Goal: Task Accomplishment & Management: Manage account settings

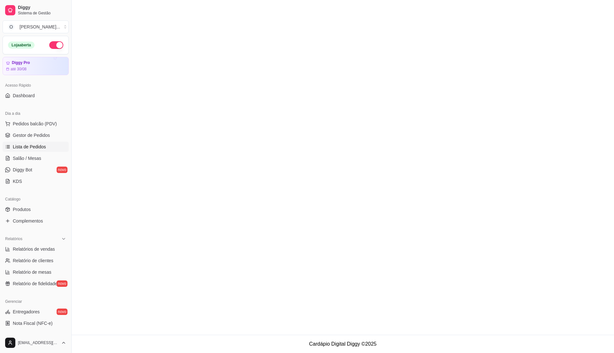
click at [26, 141] on ul "Pedidos balcão (PDV) Gestor de Pedidos Lista de Pedidos Salão / Mesas Diggy Bot…" at bounding box center [36, 153] width 66 height 68
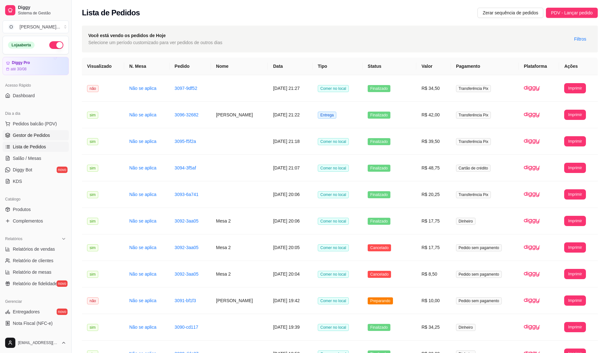
click at [32, 135] on span "Gestor de Pedidos" at bounding box center [31, 135] width 37 height 6
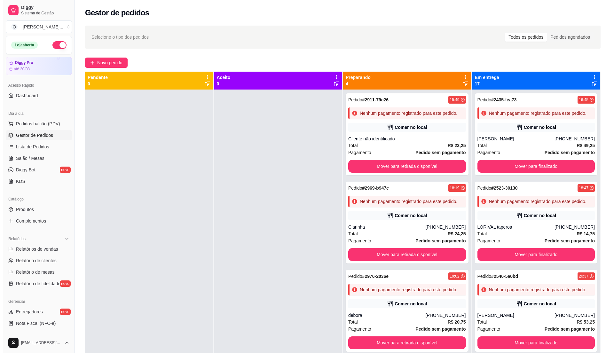
scroll to position [17, 0]
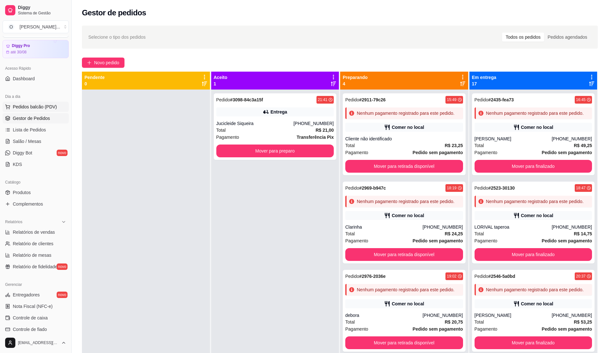
click at [34, 109] on span "Pedidos balcão (PDV)" at bounding box center [35, 107] width 44 height 6
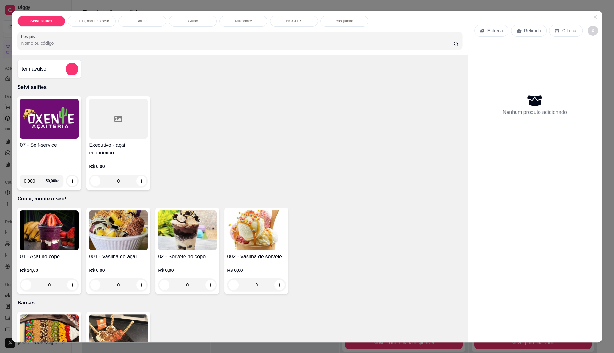
click at [40, 106] on img at bounding box center [49, 119] width 59 height 40
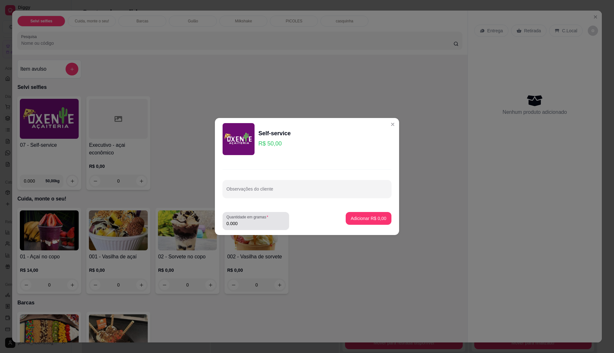
click at [258, 223] on input "0.000" at bounding box center [255, 223] width 59 height 6
click at [258, 223] on input "0" at bounding box center [255, 223] width 59 height 6
type input "0.255"
click at [355, 216] on p "Adicionar R$ 12,75" at bounding box center [367, 218] width 37 height 6
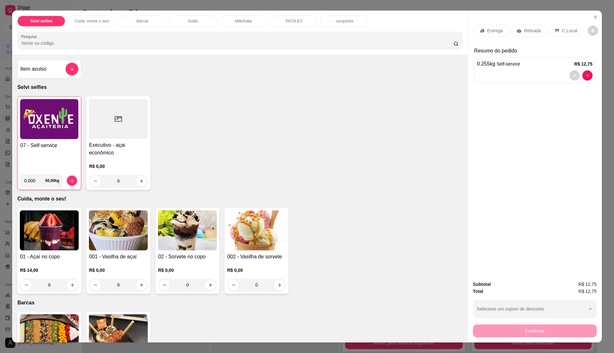
click at [562, 29] on p "C.Local" at bounding box center [569, 31] width 15 height 6
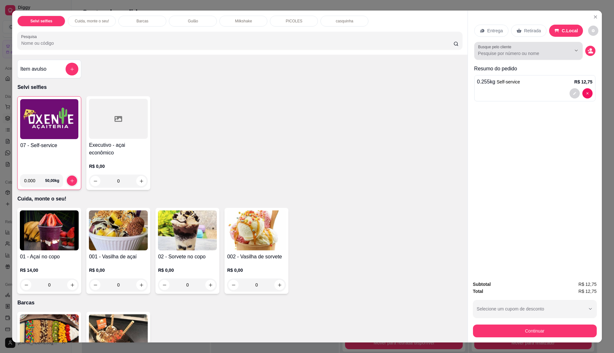
click at [518, 49] on div at bounding box center [528, 50] width 101 height 13
click at [511, 56] on input "mesa 1" at bounding box center [519, 53] width 83 height 6
type input "mesa 2"
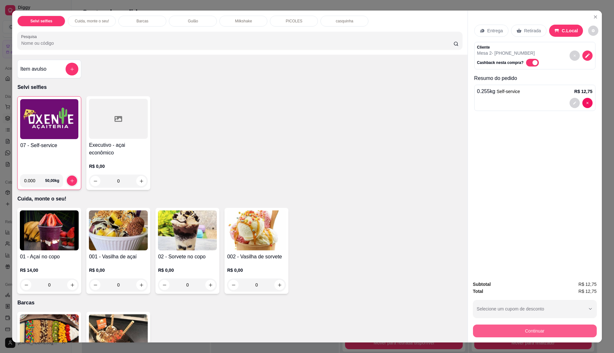
click at [536, 329] on button "Continuar" at bounding box center [535, 331] width 124 height 13
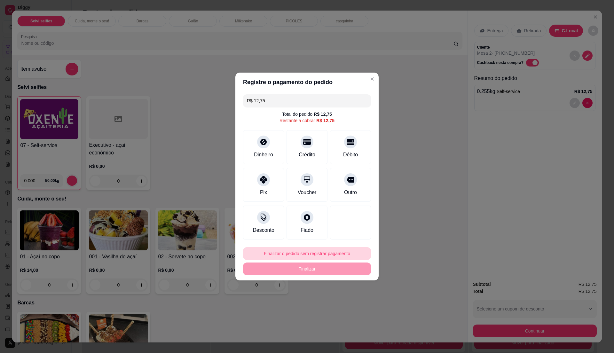
click at [311, 249] on button "Finalizar o pedido sem registrar pagamento" at bounding box center [307, 253] width 128 height 13
click at [340, 305] on button "Confirmar" at bounding box center [346, 307] width 23 height 10
type input "R$ 0,00"
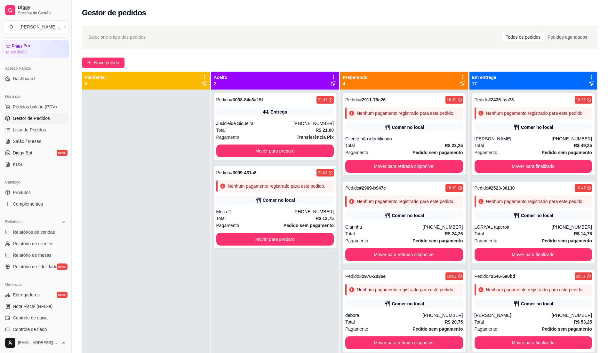
click at [155, 130] on div at bounding box center [146, 266] width 128 height 353
click at [3, 110] on button "Pedidos balcão (PDV)" at bounding box center [36, 107] width 66 height 10
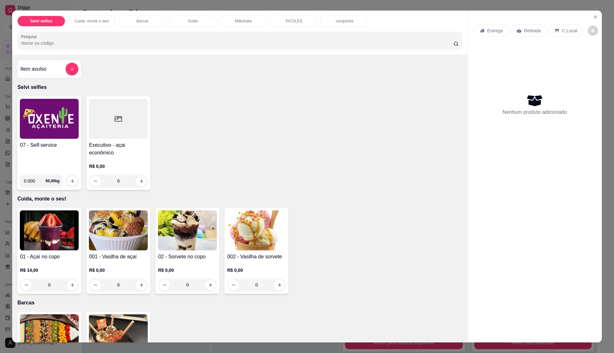
click at [52, 138] on img at bounding box center [49, 119] width 59 height 40
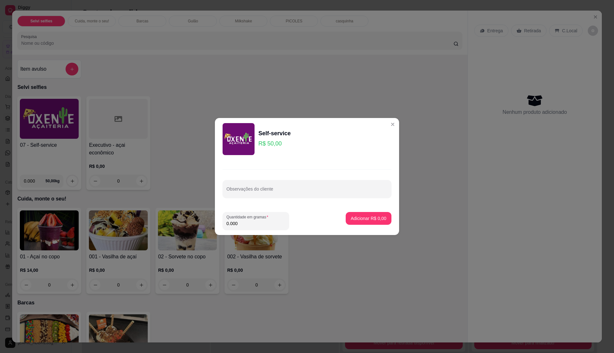
click at [249, 221] on input "0.000" at bounding box center [255, 223] width 59 height 6
type input "0.265"
click at [369, 221] on p "Adicionar R$ 13,25" at bounding box center [367, 218] width 38 height 6
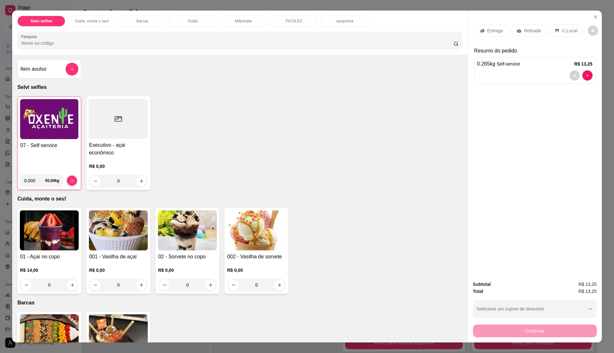
drag, startPoint x: 255, startPoint y: 122, endPoint x: 255, endPoint y: 114, distance: 8.3
click at [255, 122] on div "07 - Self-service 0.000 50,00 kg Executivo - açai econômico R$ 0,00 0" at bounding box center [239, 143] width 445 height 94
click at [555, 33] on icon at bounding box center [557, 30] width 5 height 5
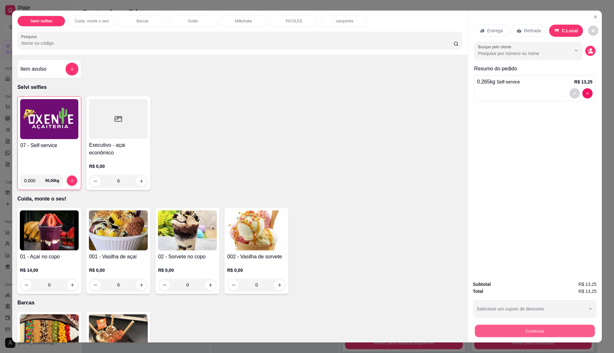
click at [560, 332] on button "Continuar" at bounding box center [535, 331] width 120 height 12
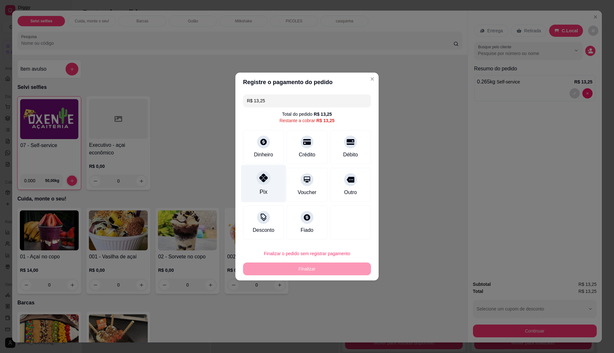
click at [263, 178] on icon at bounding box center [263, 178] width 8 height 8
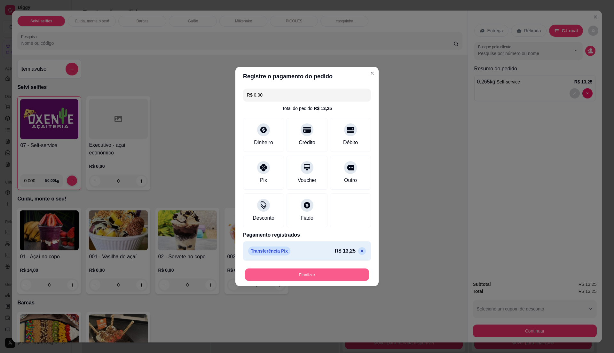
click at [279, 274] on button "Finalizar" at bounding box center [307, 275] width 124 height 12
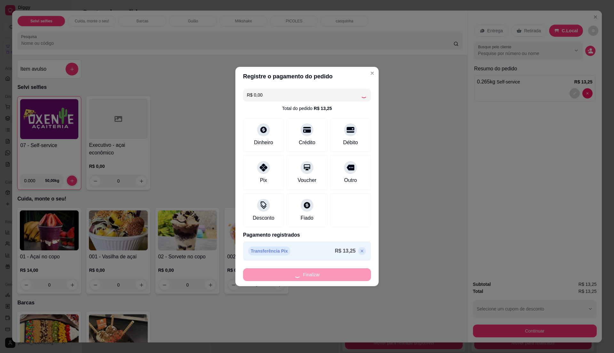
type input "-R$ 13,25"
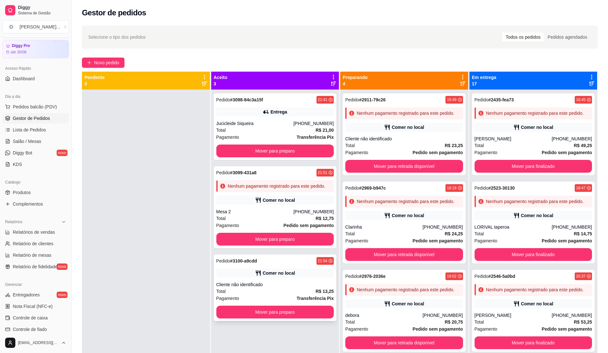
click at [262, 279] on div "Pedido # 3100-a9cdd 21:54 Comer no local Cliente não identificado Total R$ 13,2…" at bounding box center [275, 288] width 123 height 67
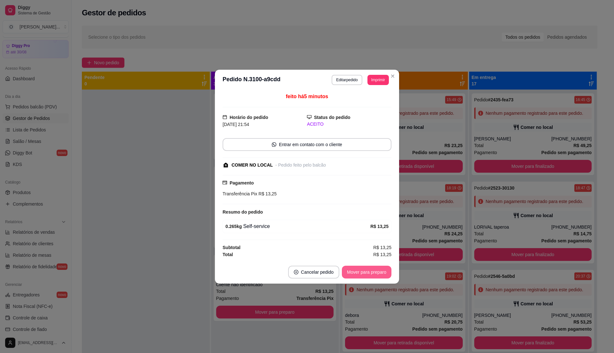
click at [384, 275] on button "Mover para preparo" at bounding box center [367, 272] width 50 height 13
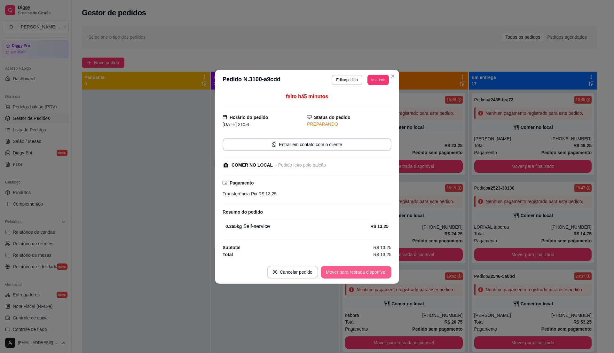
click at [384, 275] on button "Mover para retirada disponível" at bounding box center [356, 272] width 71 height 13
click at [384, 275] on button "Mover para finalizado" at bounding box center [365, 272] width 52 height 12
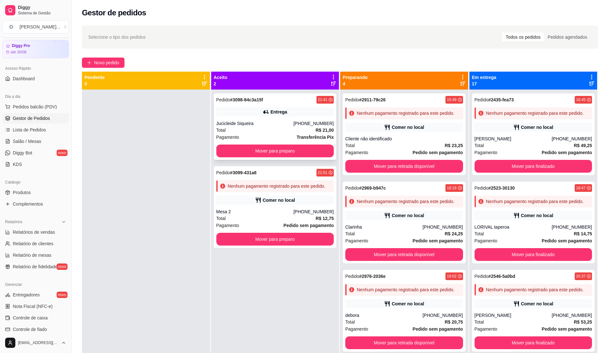
click at [266, 122] on div "Jucicleide Siqueira" at bounding box center [254, 123] width 77 height 6
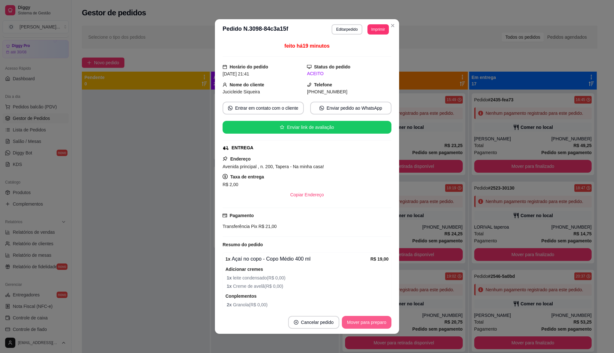
click at [359, 323] on button "Mover para preparo" at bounding box center [367, 322] width 50 height 13
click at [359, 323] on div "Mover para preparo" at bounding box center [367, 322] width 50 height 13
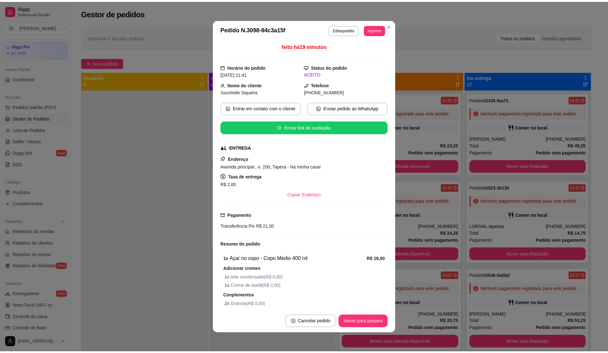
scroll to position [75, 0]
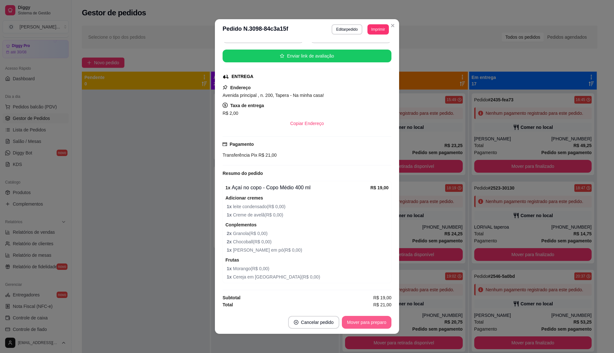
click at [355, 322] on button "Mover para preparo" at bounding box center [367, 322] width 50 height 13
click at [373, 317] on button "Mover para entrega" at bounding box center [366, 322] width 49 height 13
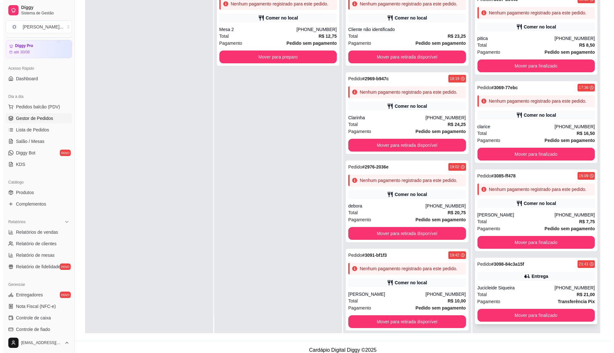
scroll to position [98, 0]
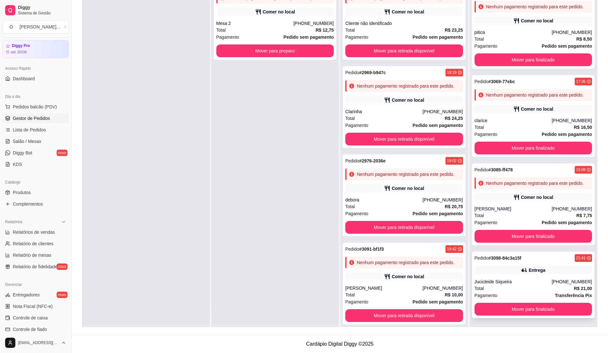
click at [535, 275] on div "Pedido # 3098-84c3a15f 21:41 Entrega Jucicleide Siqueira [PHONE_NUMBER] Total R…" at bounding box center [533, 285] width 123 height 67
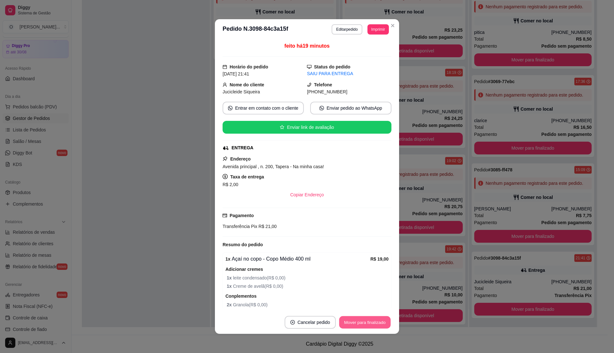
click at [379, 328] on button "Mover para finalizado" at bounding box center [365, 322] width 52 height 12
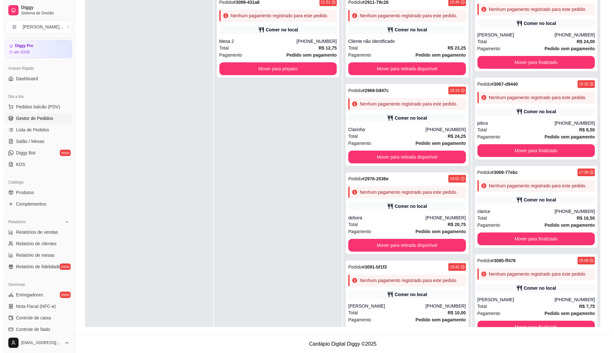
scroll to position [0, 0]
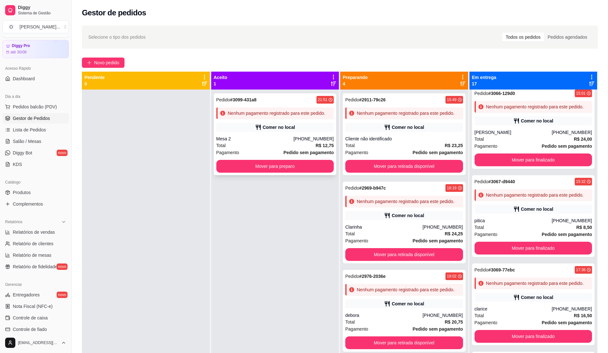
click at [265, 135] on div "Pedido # 3099-431a8 21:51 Nenhum pagamento registrado para este pedido. Comer n…" at bounding box center [275, 134] width 123 height 82
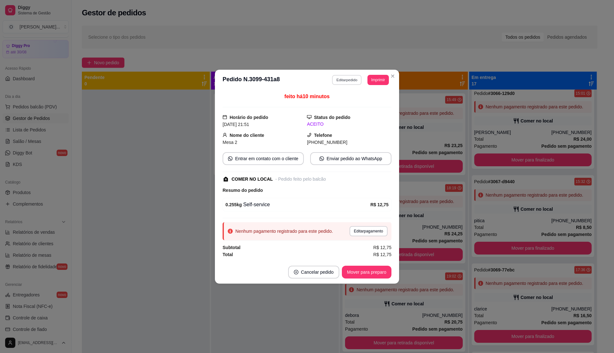
click at [340, 79] on button "Editar pedido" at bounding box center [347, 80] width 30 height 10
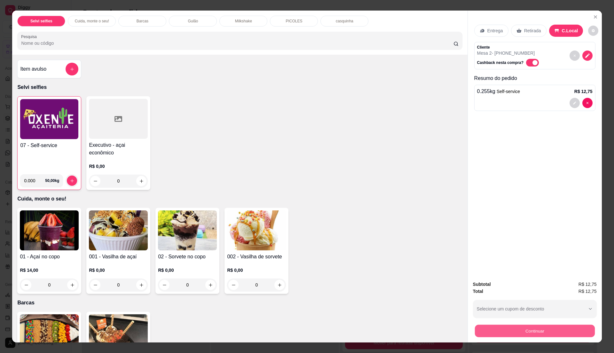
click at [507, 333] on button "Continuar" at bounding box center [535, 331] width 120 height 12
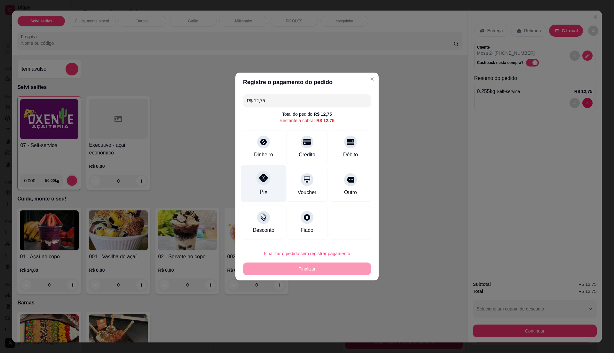
click at [256, 184] on div "Pix" at bounding box center [263, 183] width 45 height 37
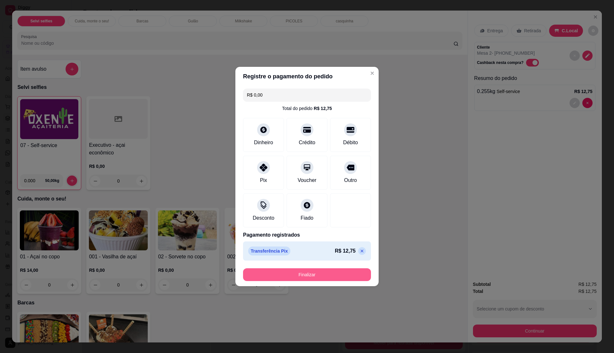
click at [318, 275] on button "Finalizar" at bounding box center [307, 274] width 128 height 13
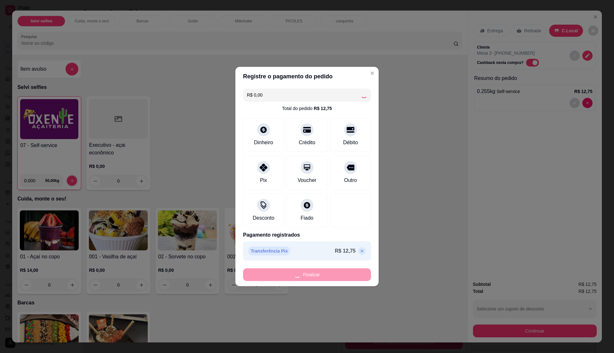
type input "-R$ 12,75"
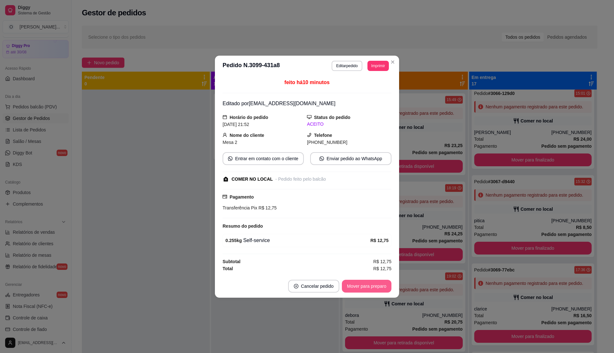
click at [376, 289] on button "Mover para preparo" at bounding box center [367, 286] width 50 height 13
click at [378, 288] on button "Mover para retirada disponível" at bounding box center [356, 286] width 68 height 12
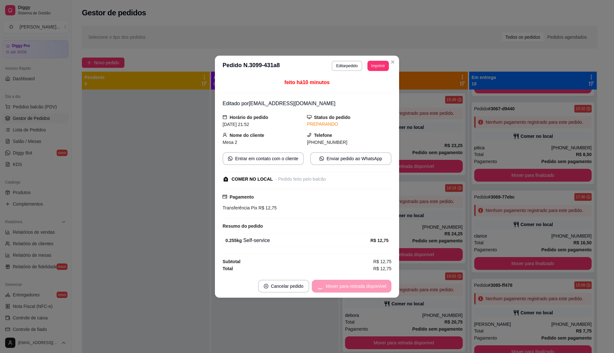
scroll to position [1340, 0]
click at [370, 286] on button "Mover para finalizado" at bounding box center [364, 286] width 53 height 13
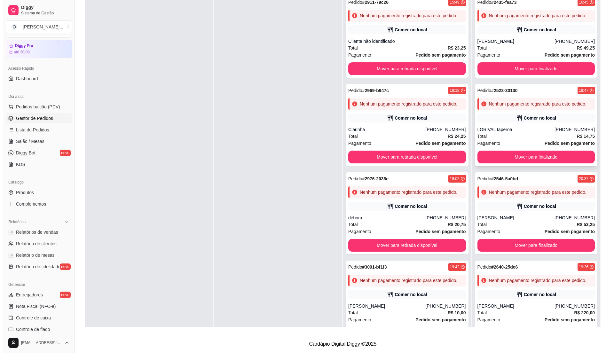
scroll to position [0, 0]
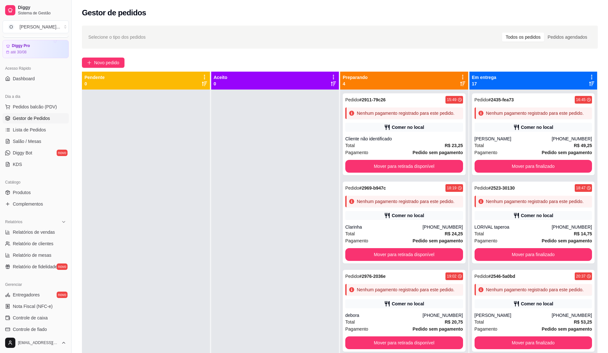
click at [234, 117] on div at bounding box center [275, 266] width 128 height 353
click at [54, 107] on span "Pedidos balcão (PDV)" at bounding box center [35, 107] width 44 height 6
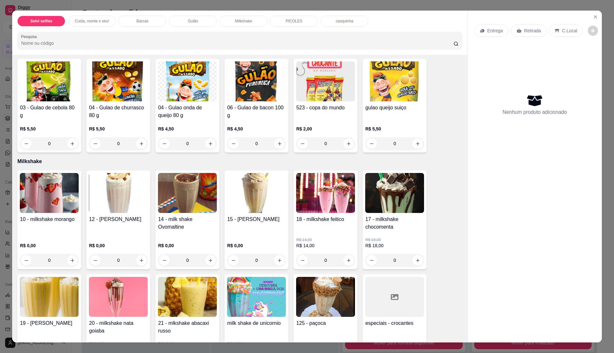
scroll to position [341, 0]
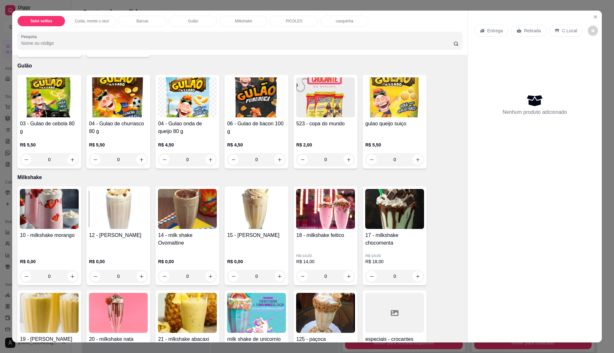
click at [53, 210] on img at bounding box center [49, 209] width 59 height 40
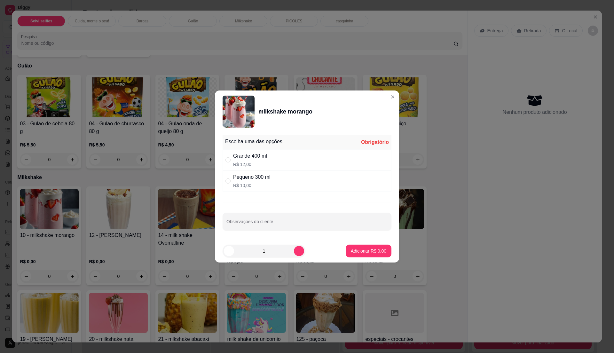
click at [251, 162] on p "R$ 12,00" at bounding box center [250, 164] width 34 height 6
radio input "true"
click at [297, 251] on icon "increase-product-quantity" at bounding box center [299, 251] width 5 height 5
type input "2"
click at [359, 251] on p "Adicionar R$ 24,00" at bounding box center [367, 251] width 37 height 6
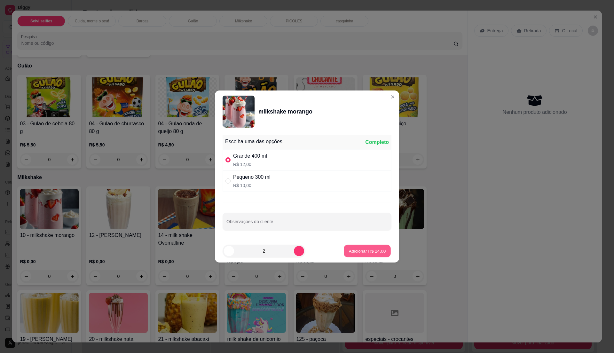
type input "2"
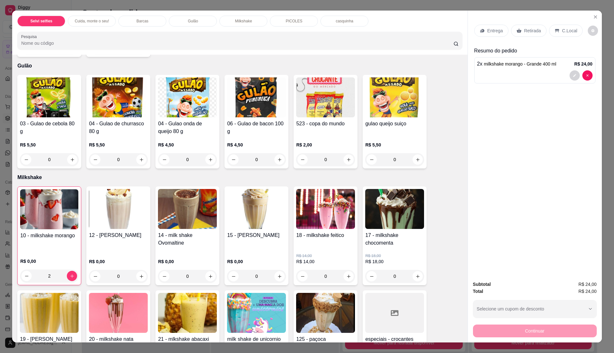
click at [567, 26] on div "C.Local" at bounding box center [566, 31] width 34 height 12
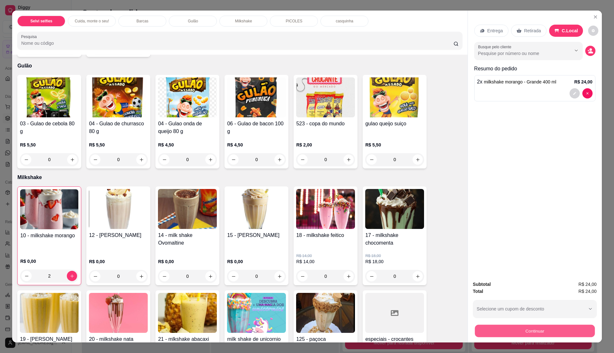
click at [501, 327] on button "Continuar" at bounding box center [535, 331] width 120 height 12
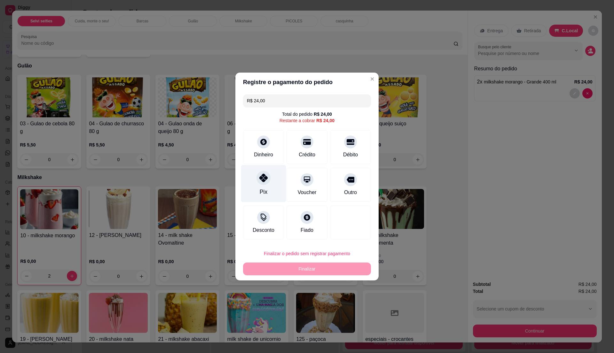
drag, startPoint x: 263, startPoint y: 179, endPoint x: 258, endPoint y: 181, distance: 5.0
click at [262, 179] on icon at bounding box center [263, 178] width 8 height 8
type input "R$ 0,00"
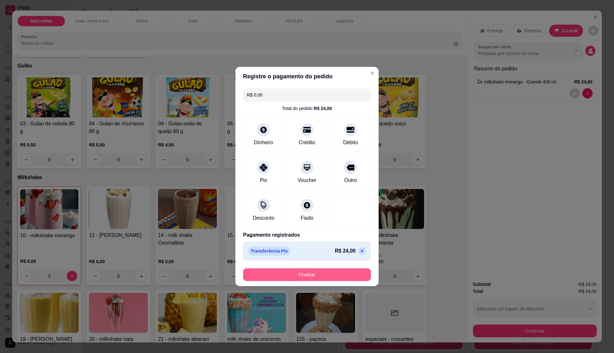
click at [307, 277] on button "Finalizar" at bounding box center [307, 274] width 128 height 13
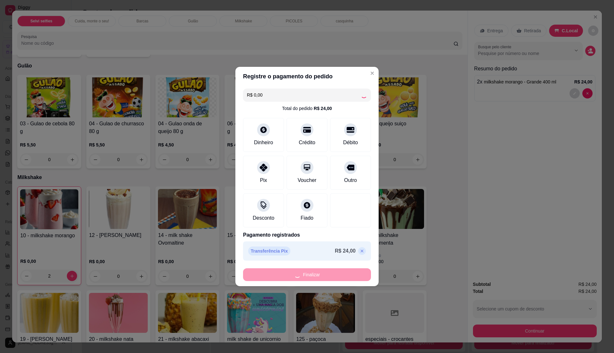
type input "0"
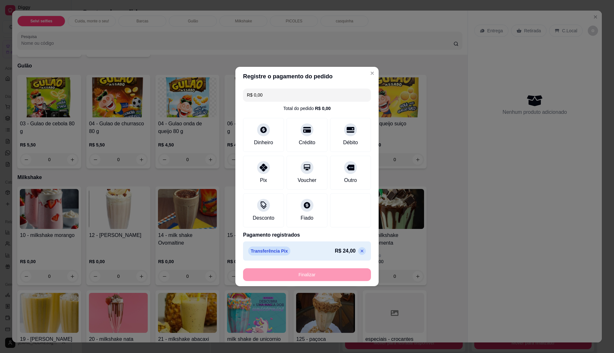
type input "-R$ 24,00"
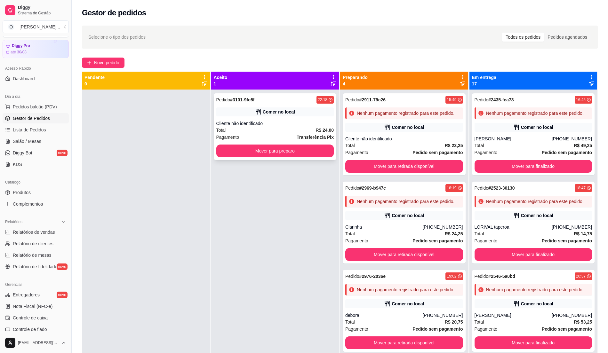
click at [271, 125] on div "Cliente não identificado" at bounding box center [275, 123] width 118 height 6
drag, startPoint x: 301, startPoint y: 274, endPoint x: 265, endPoint y: 279, distance: 36.6
click at [297, 274] on div "Pedido # 3101-9fe5f 22:18 Comer no local Cliente não identificado Total R$ 24,0…" at bounding box center [275, 266] width 128 height 353
click at [317, 120] on div "Cliente não identificado" at bounding box center [275, 123] width 118 height 6
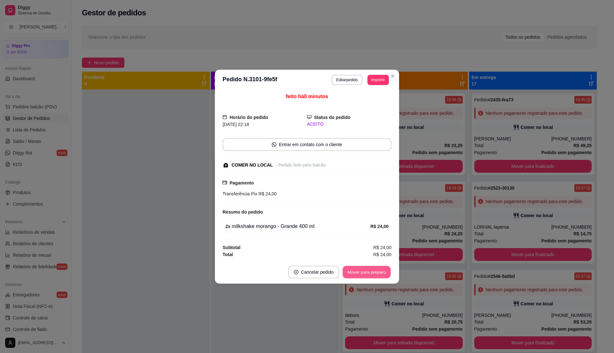
click at [388, 276] on button "Mover para preparo" at bounding box center [367, 272] width 48 height 12
click at [382, 272] on div "Mover para preparo" at bounding box center [362, 272] width 59 height 13
click at [382, 272] on button "Mover para retirada disponível" at bounding box center [356, 272] width 71 height 13
click at [365, 273] on button "Mover para finalizado" at bounding box center [364, 272] width 53 height 13
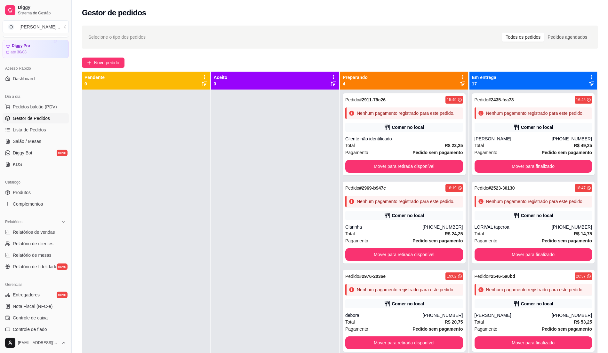
click at [146, 108] on div at bounding box center [146, 266] width 128 height 353
click at [263, 138] on div at bounding box center [275, 266] width 128 height 353
click at [45, 106] on span "Pedidos balcão (PDV)" at bounding box center [35, 107] width 44 height 6
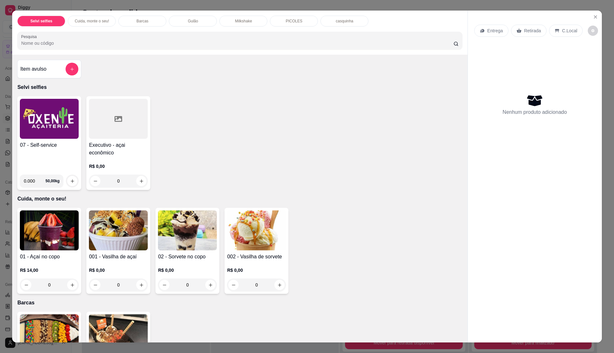
click at [188, 21] on p "Gulão" at bounding box center [193, 21] width 10 height 5
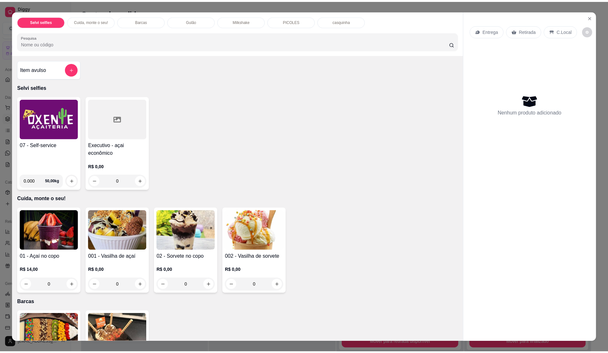
scroll to position [10, 0]
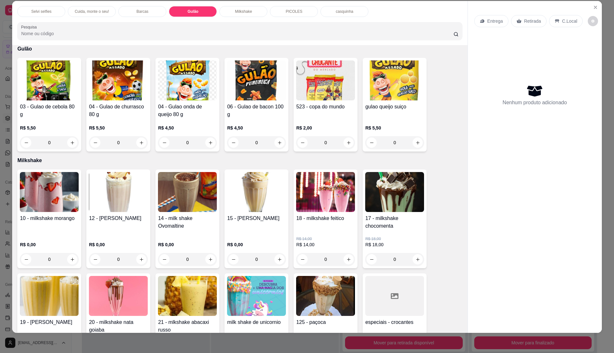
click at [63, 100] on div "03 - Gulao de cebola 80 g R$ 5,50 0" at bounding box center [49, 105] width 64 height 94
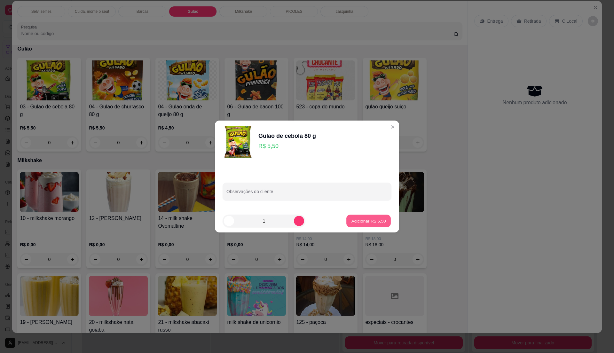
click at [362, 219] on p "Adicionar R$ 5,50" at bounding box center [368, 221] width 35 height 6
type input "1"
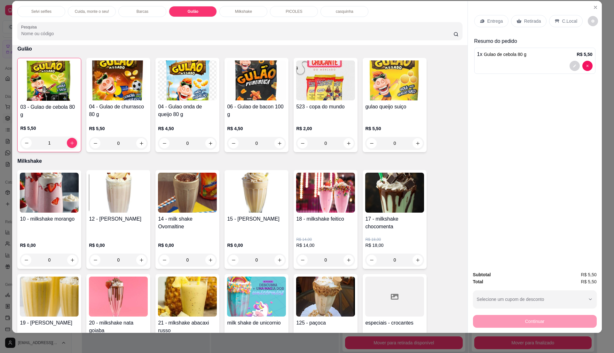
click at [553, 24] on div "C.Local" at bounding box center [566, 21] width 34 height 12
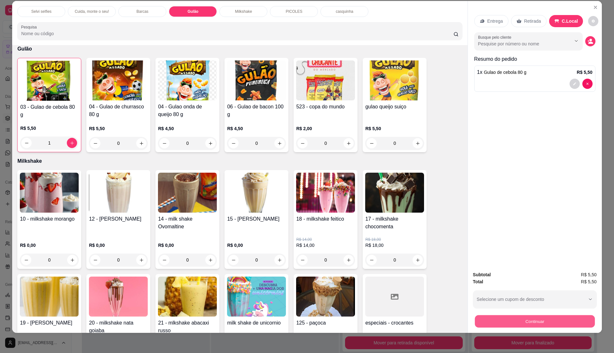
click at [487, 319] on button "Continuar" at bounding box center [535, 321] width 120 height 12
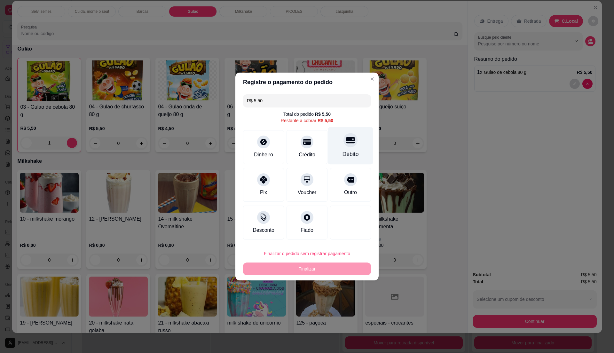
click at [344, 152] on div "Débito" at bounding box center [351, 154] width 16 height 8
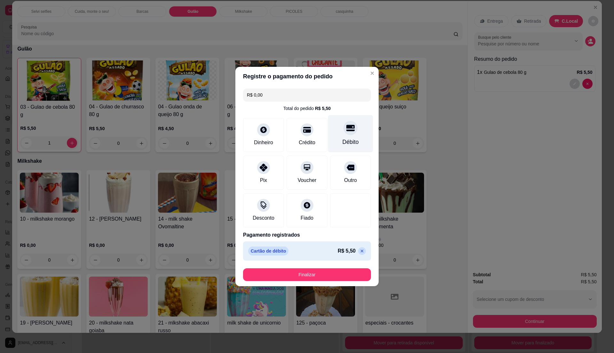
type input "R$ 0,00"
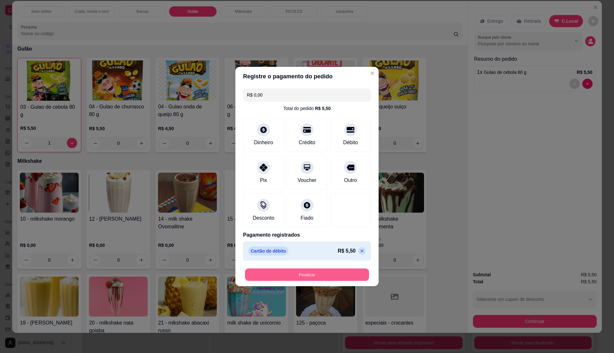
click at [311, 277] on button "Finalizar" at bounding box center [307, 275] width 124 height 12
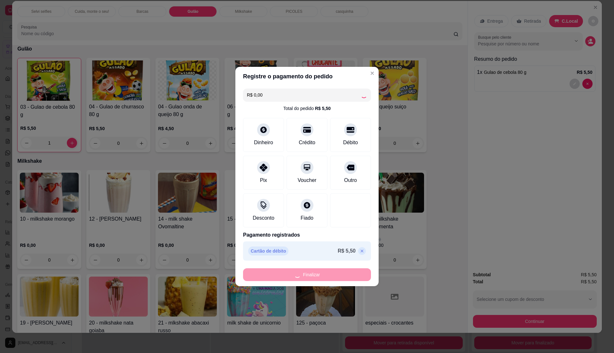
type input "0"
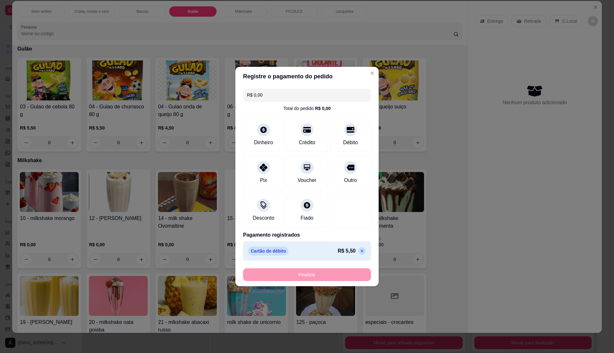
type input "-R$ 5,50"
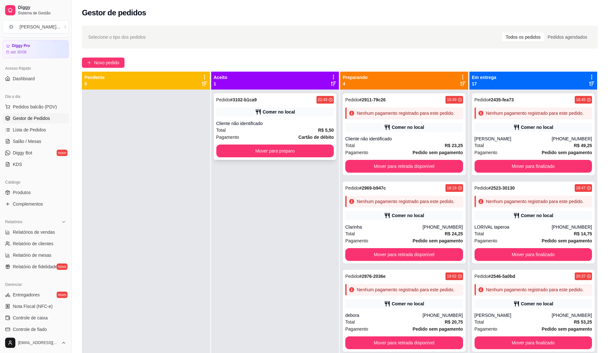
click at [275, 125] on div "Cliente não identificado" at bounding box center [275, 123] width 118 height 6
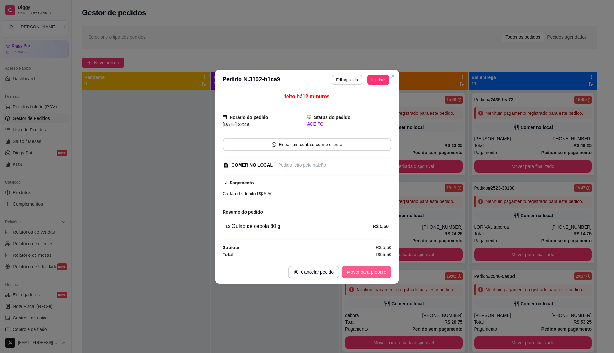
click at [365, 273] on button "Mover para preparo" at bounding box center [367, 272] width 50 height 13
click at [365, 273] on button "Mover para retirada disponível" at bounding box center [356, 272] width 68 height 12
click at [365, 273] on button "Mover para finalizado" at bounding box center [365, 272] width 52 height 12
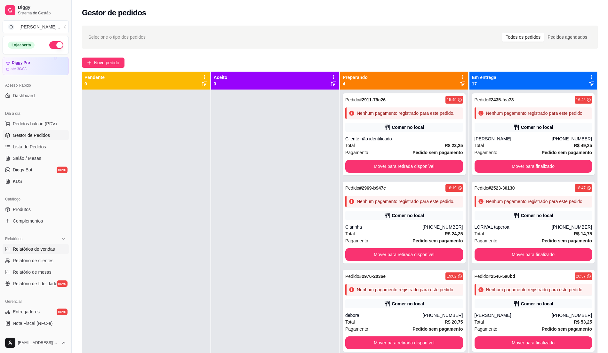
click at [36, 250] on span "Relatórios de vendas" at bounding box center [34, 249] width 42 height 6
select select "ALL"
select select "0"
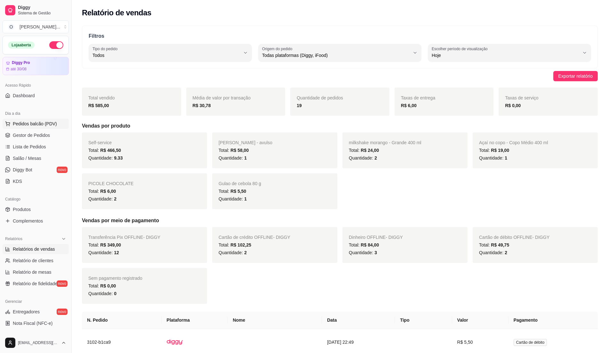
click at [30, 120] on button "Pedidos balcão (PDV)" at bounding box center [36, 124] width 66 height 10
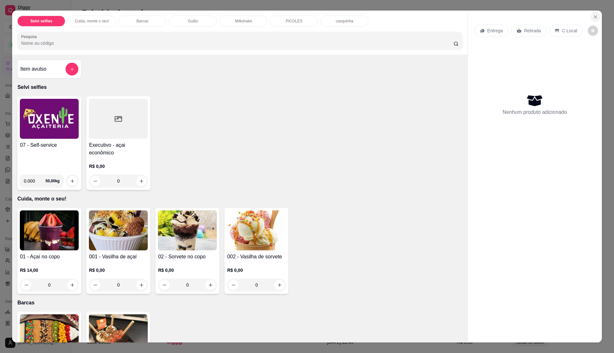
click at [594, 17] on icon "Close" at bounding box center [595, 16] width 5 height 5
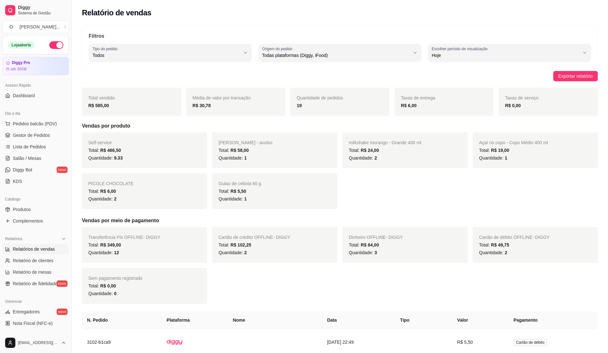
click at [49, 43] on button "button" at bounding box center [56, 45] width 14 height 8
